Goal: Task Accomplishment & Management: Manage account settings

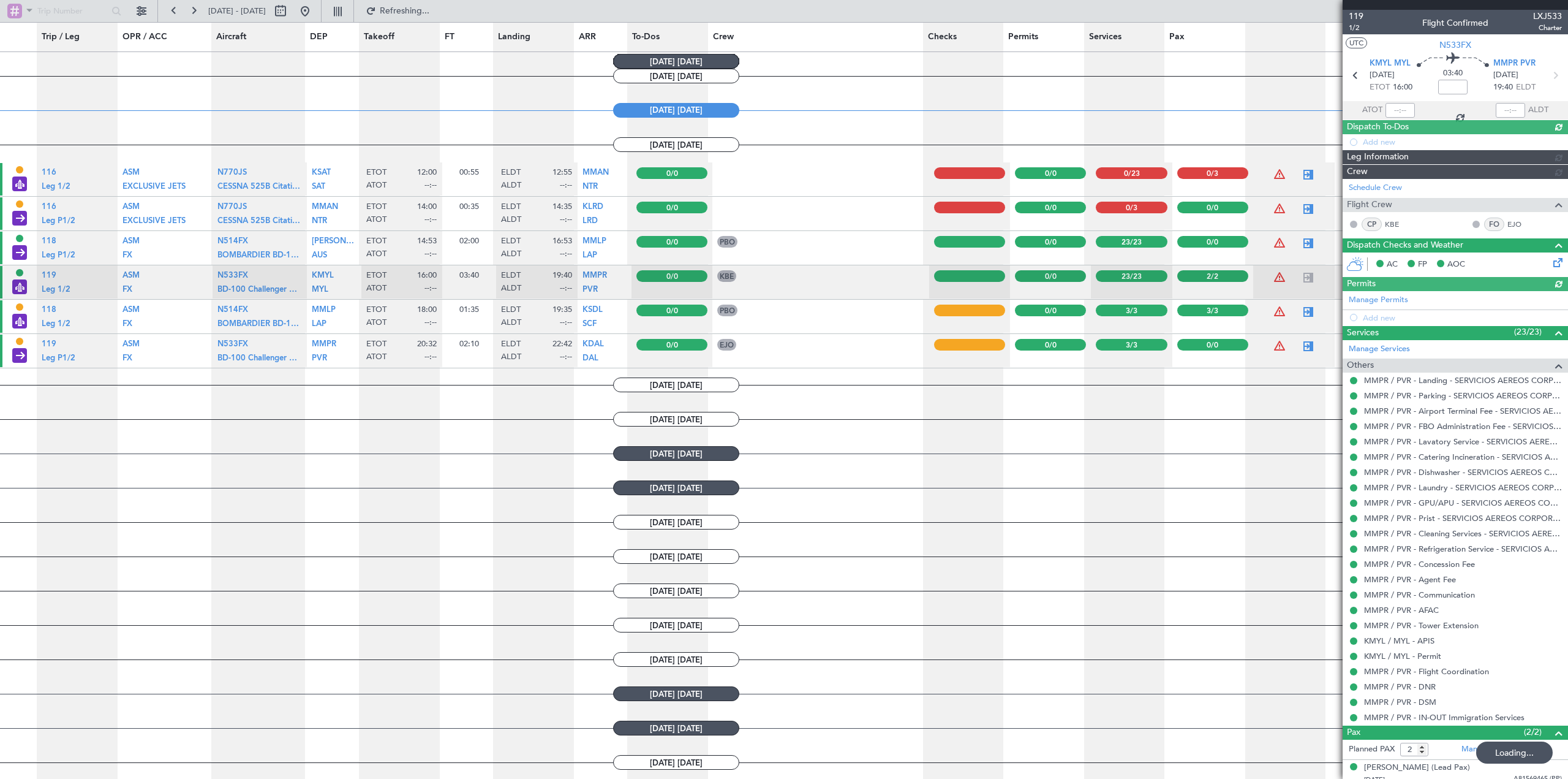
scroll to position [551, 0]
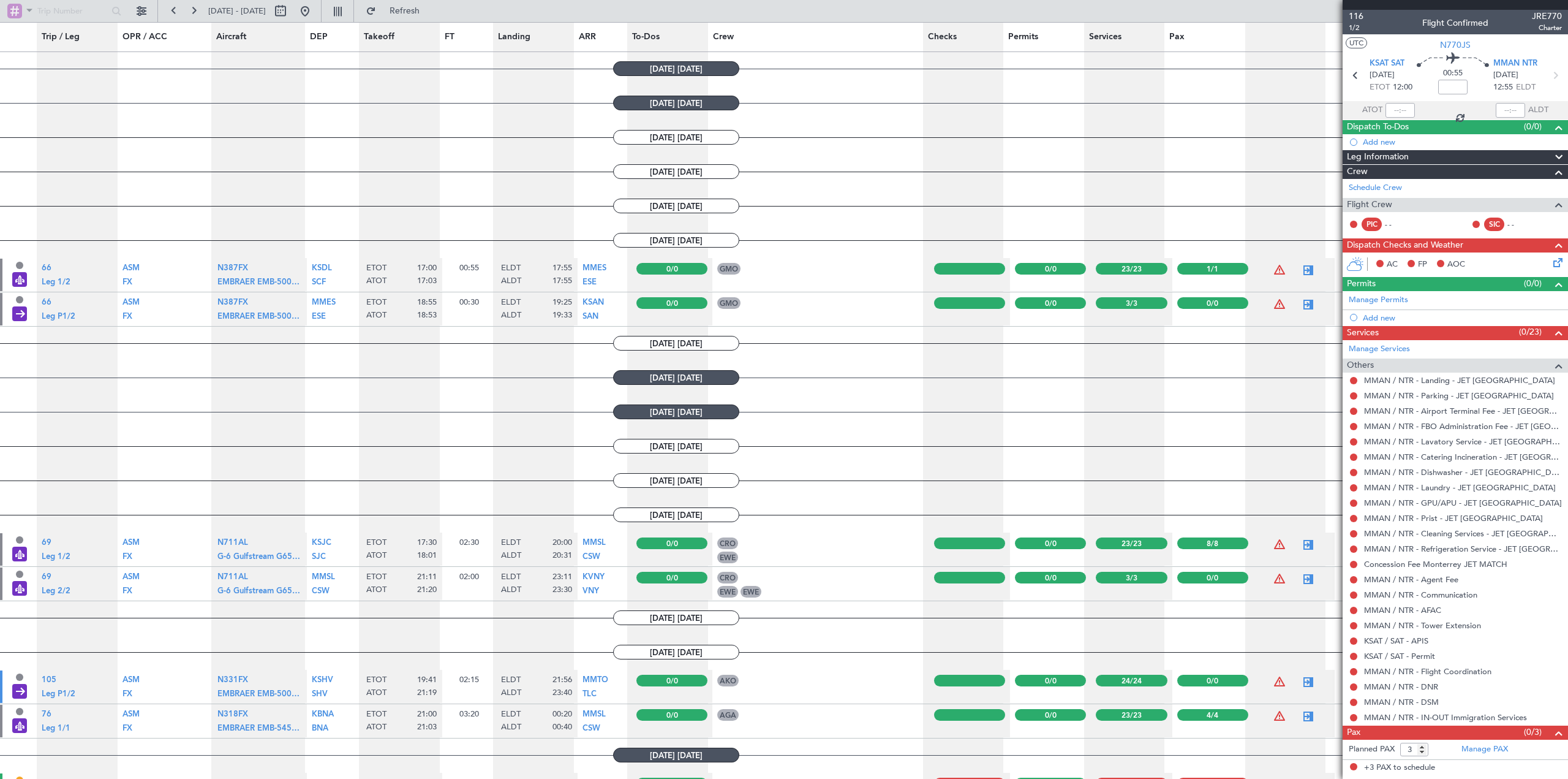
type input "17:03"
type input "17:55"
type input "1"
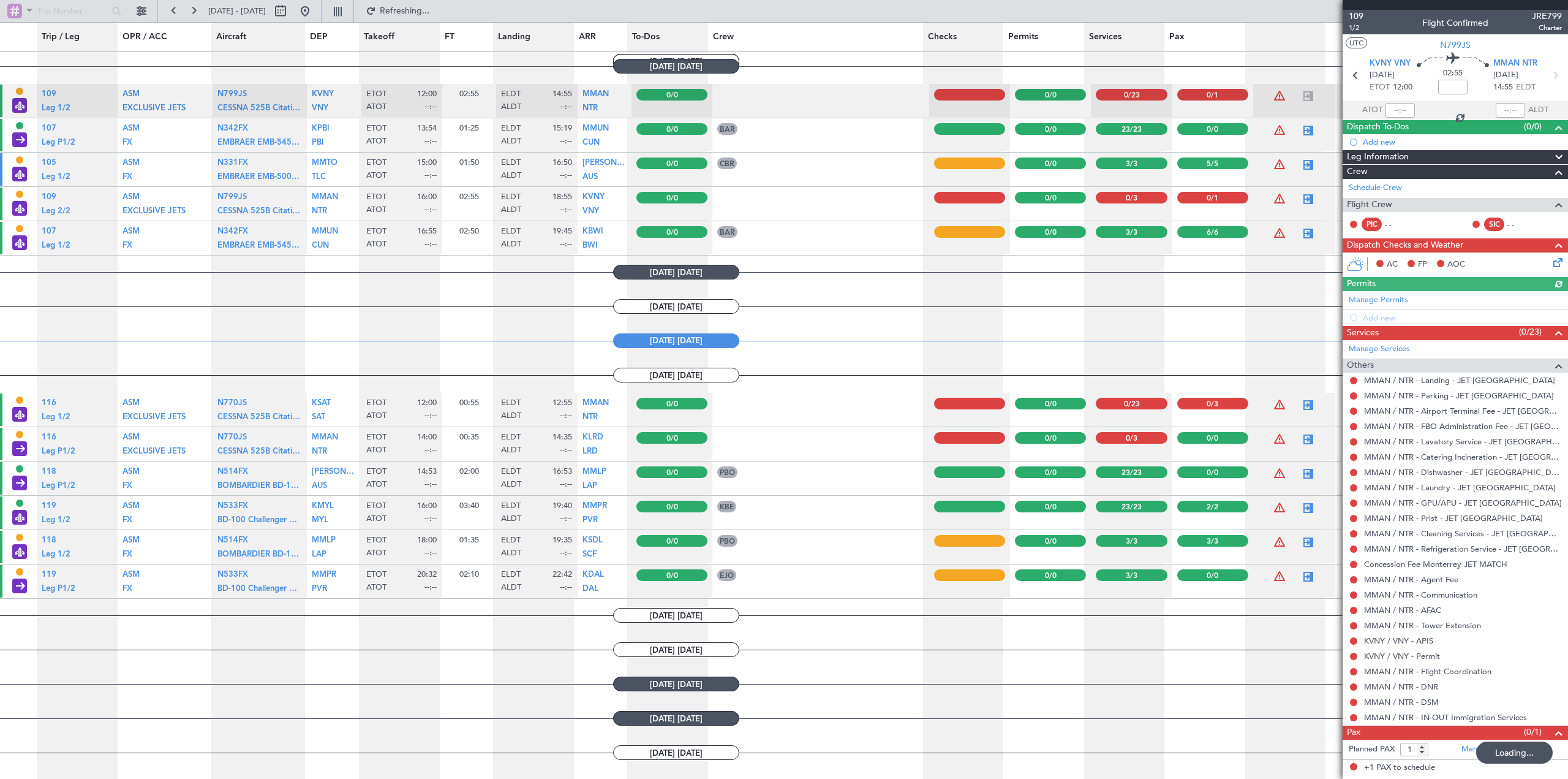
scroll to position [873, 0]
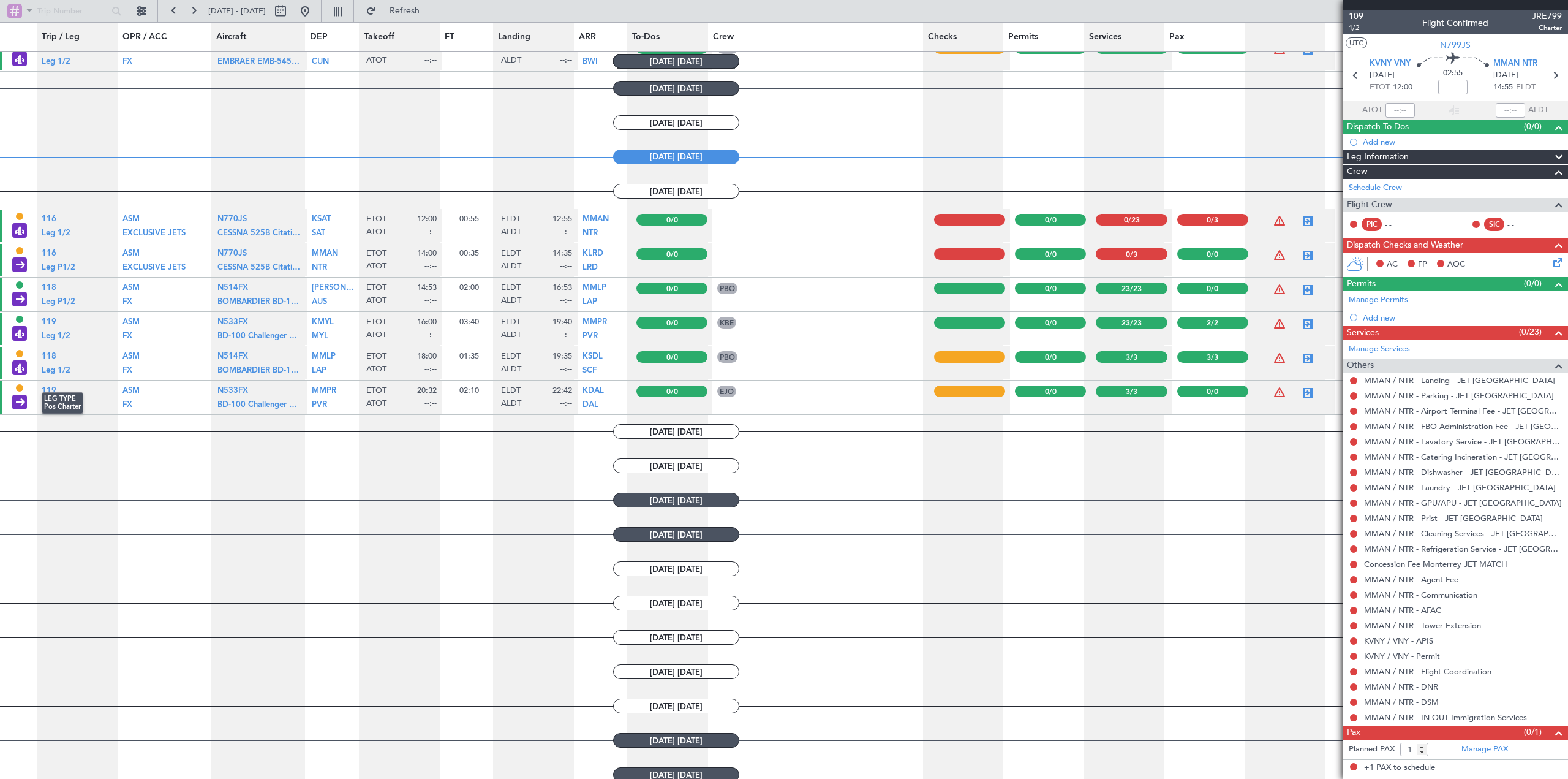
click at [20, 404] on div "LEG TYPE Pos Charter" at bounding box center [19, 403] width 15 height 16
click at [1304, 391] on div at bounding box center [1308, 392] width 15 height 15
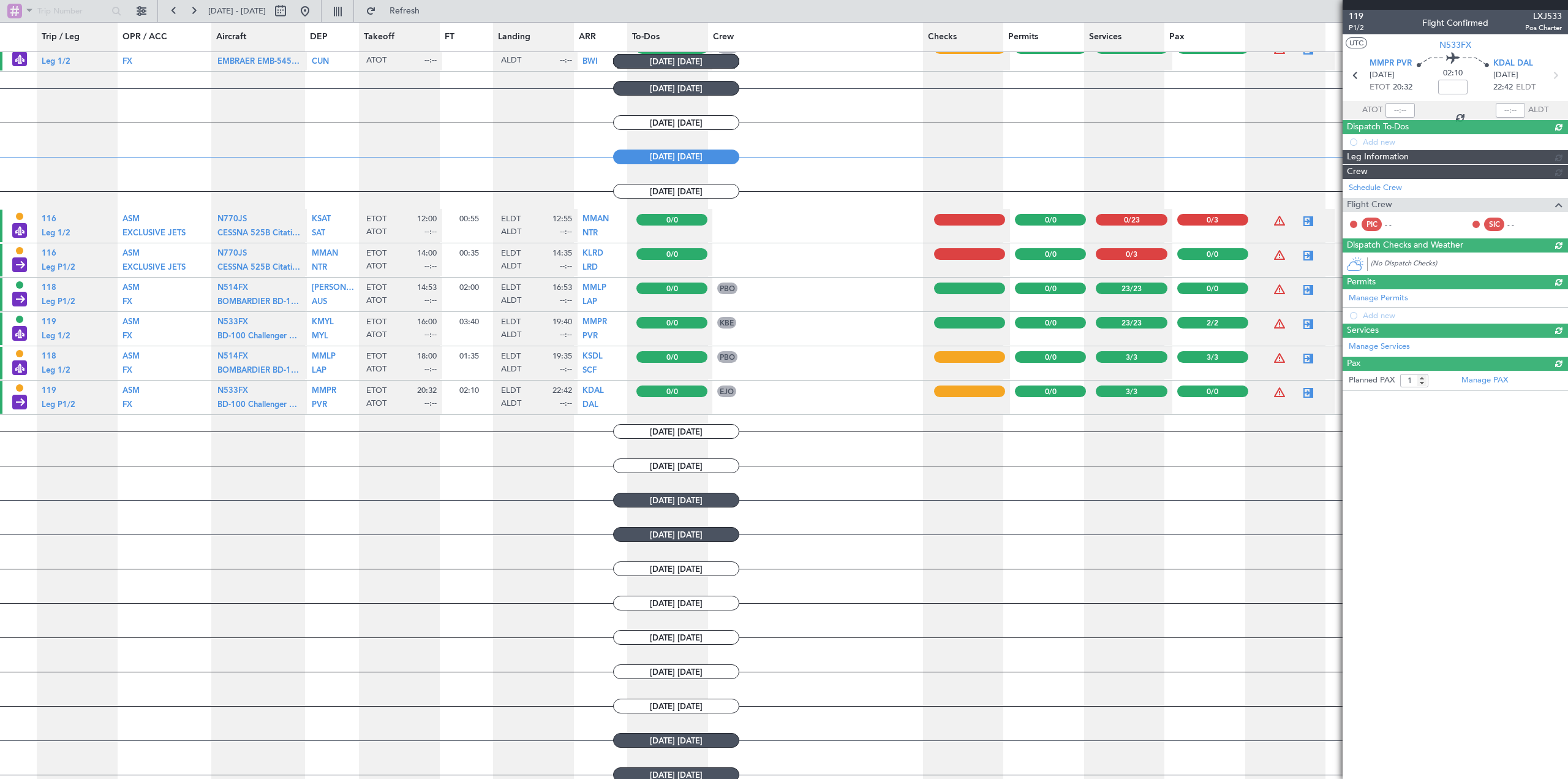
type input "0"
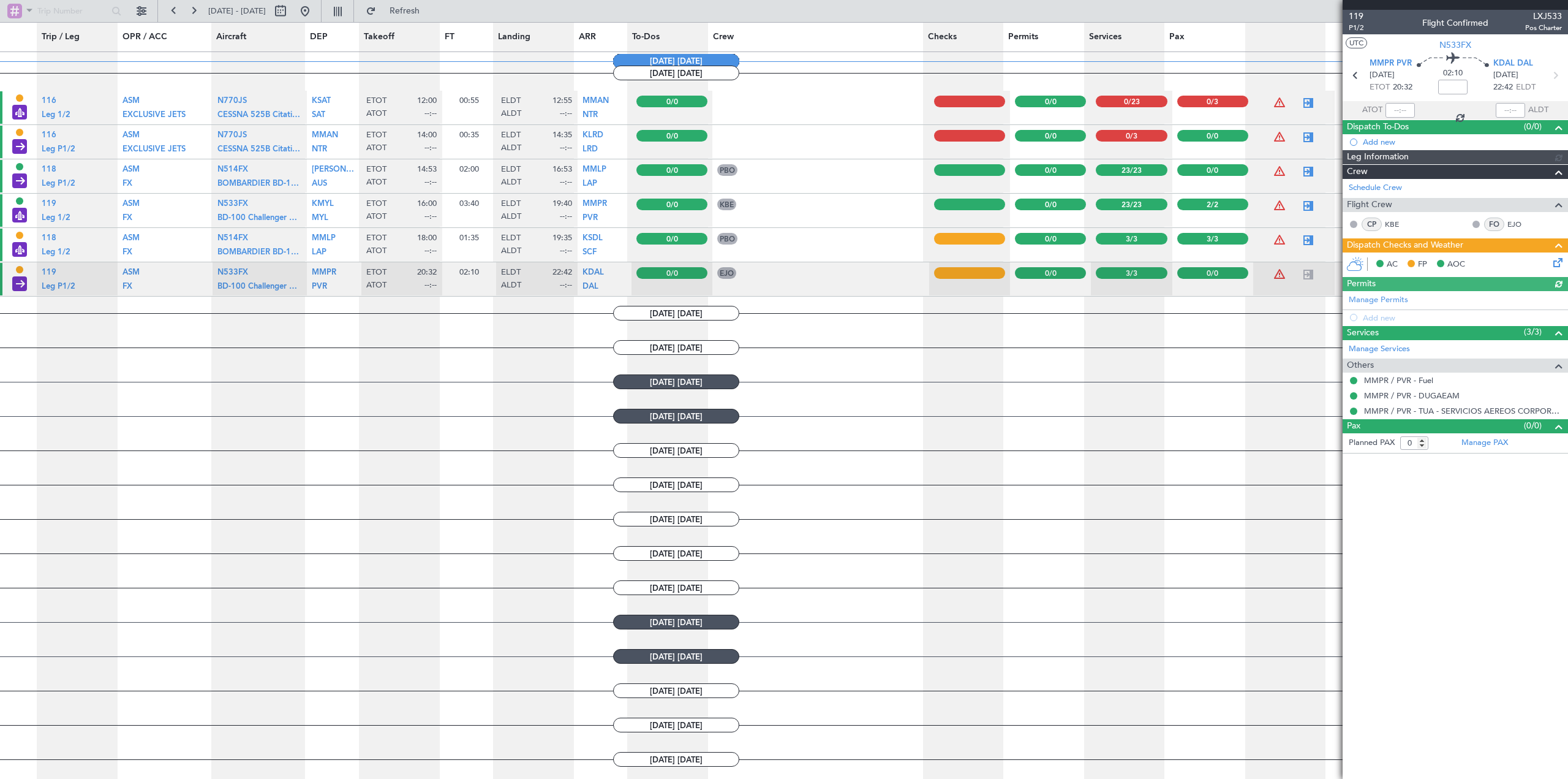
scroll to position [995, 0]
